Goal: Find specific page/section: Find specific page/section

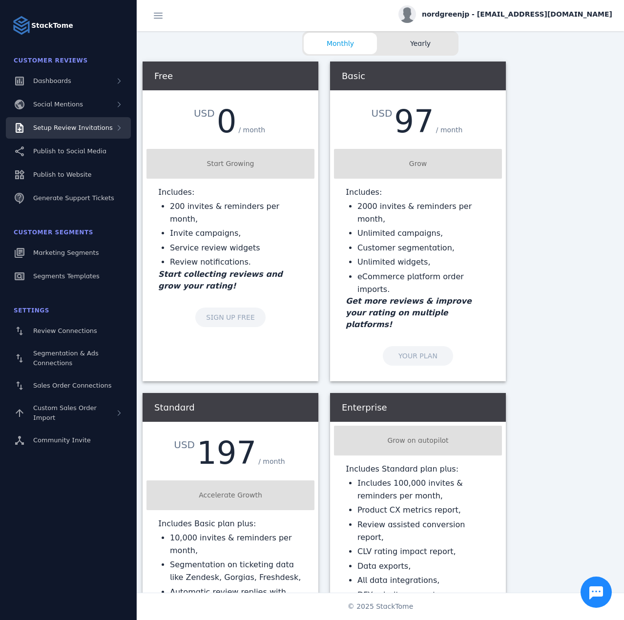
click at [82, 124] on span "Setup Review Invitations" at bounding box center [73, 127] width 80 height 7
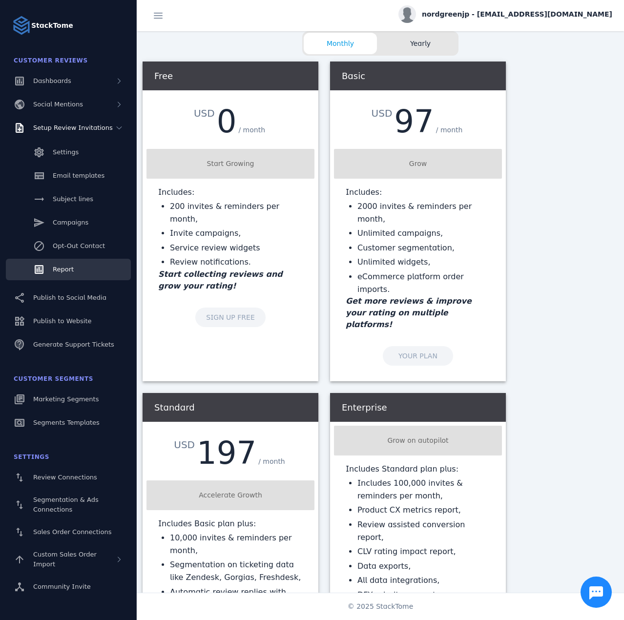
click at [66, 270] on span "Report" at bounding box center [63, 268] width 21 height 7
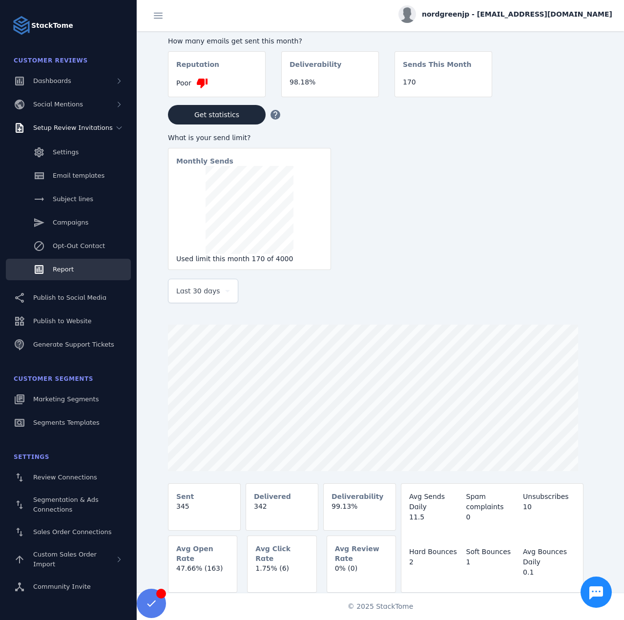
click at [555, 17] on span "nordgreenjp - [EMAIL_ADDRESS][DOMAIN_NAME]" at bounding box center [517, 14] width 190 height 10
click at [585, 96] on span "Sign out" at bounding box center [581, 94] width 28 height 12
